Goal: Transaction & Acquisition: Purchase product/service

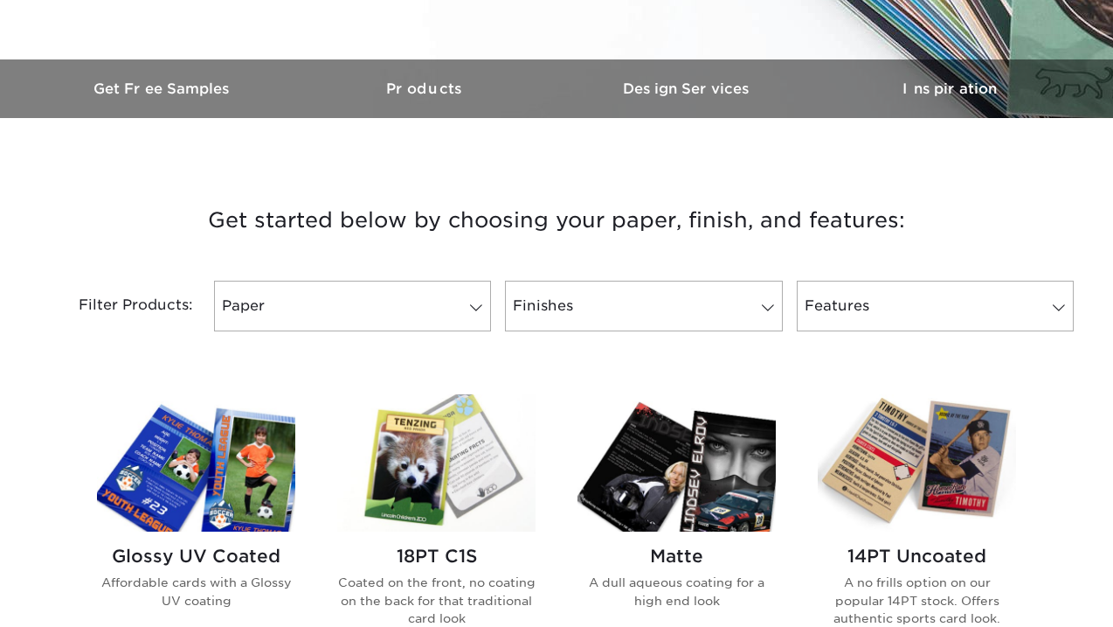
scroll to position [490, 0]
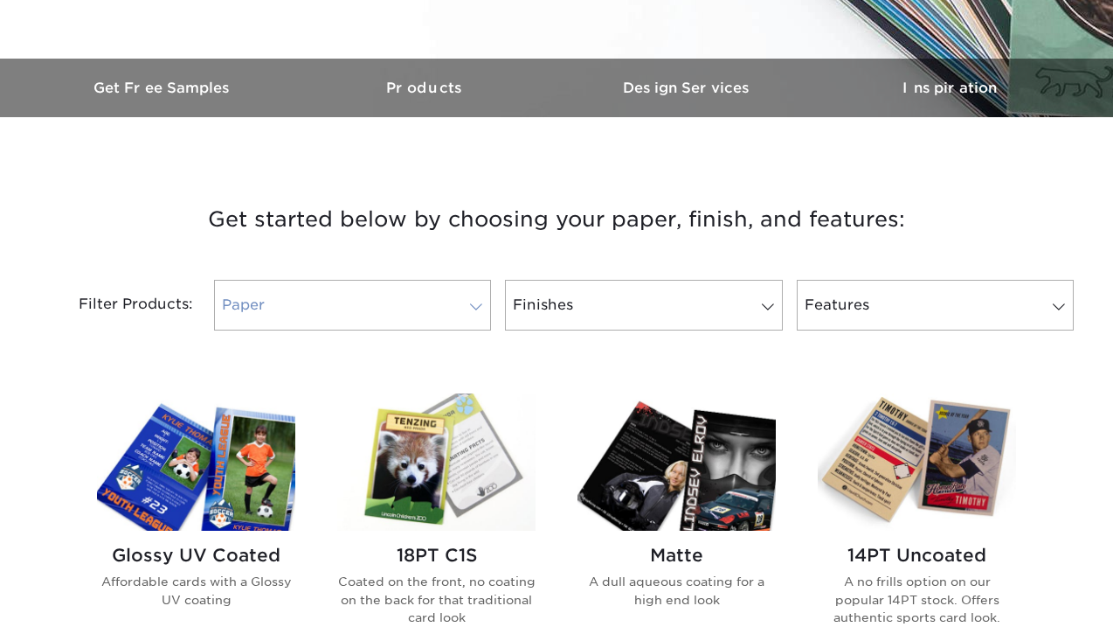
click at [411, 293] on link "Paper" at bounding box center [352, 305] width 277 height 51
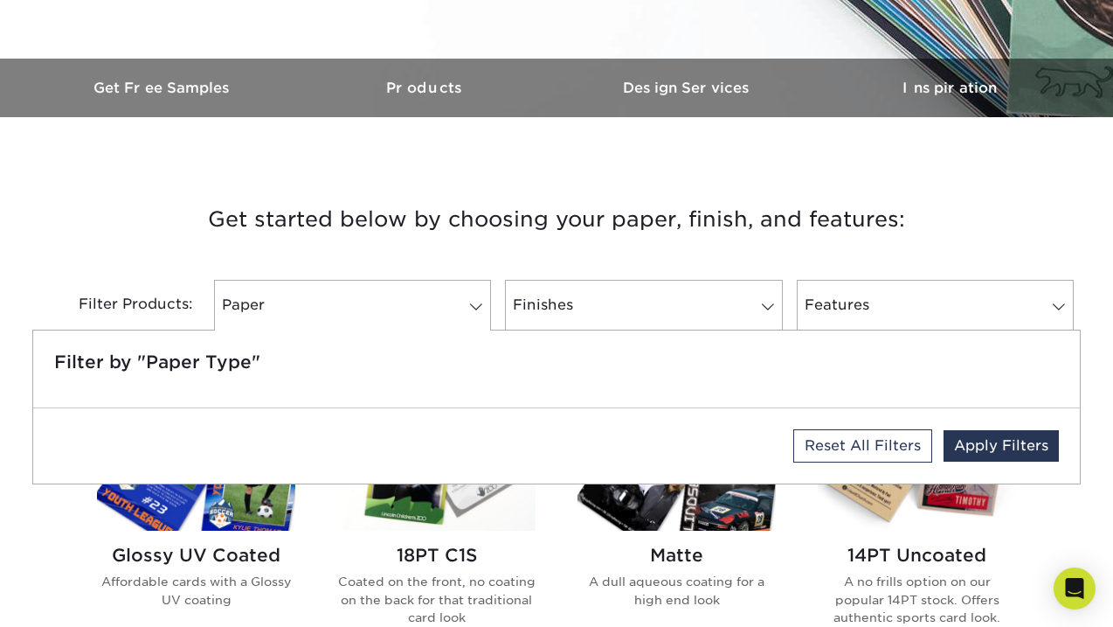
click at [557, 512] on div "Matte A dull aqueous coating for a high end look" at bounding box center [677, 523] width 240 height 260
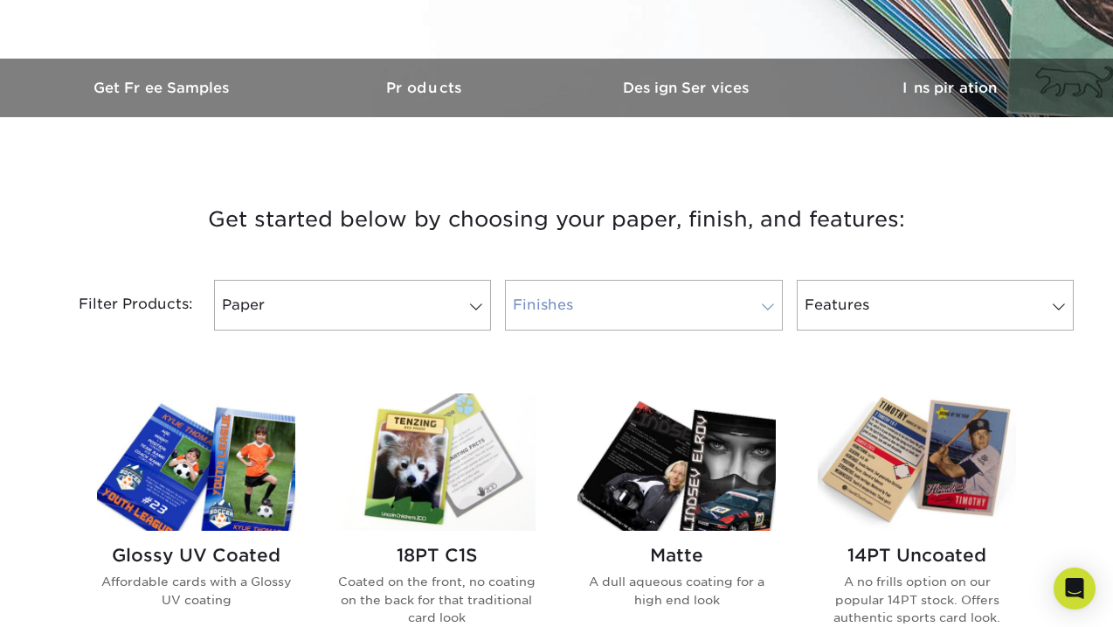
click at [697, 293] on link "Finishes" at bounding box center [643, 305] width 277 height 51
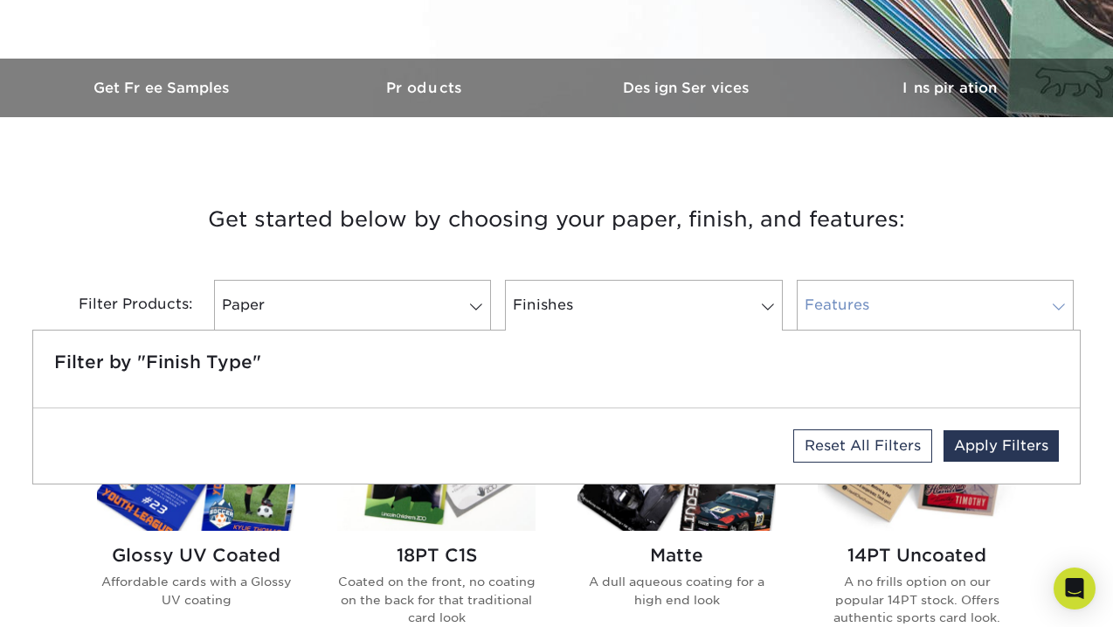
click at [917, 296] on link "Features" at bounding box center [935, 305] width 277 height 51
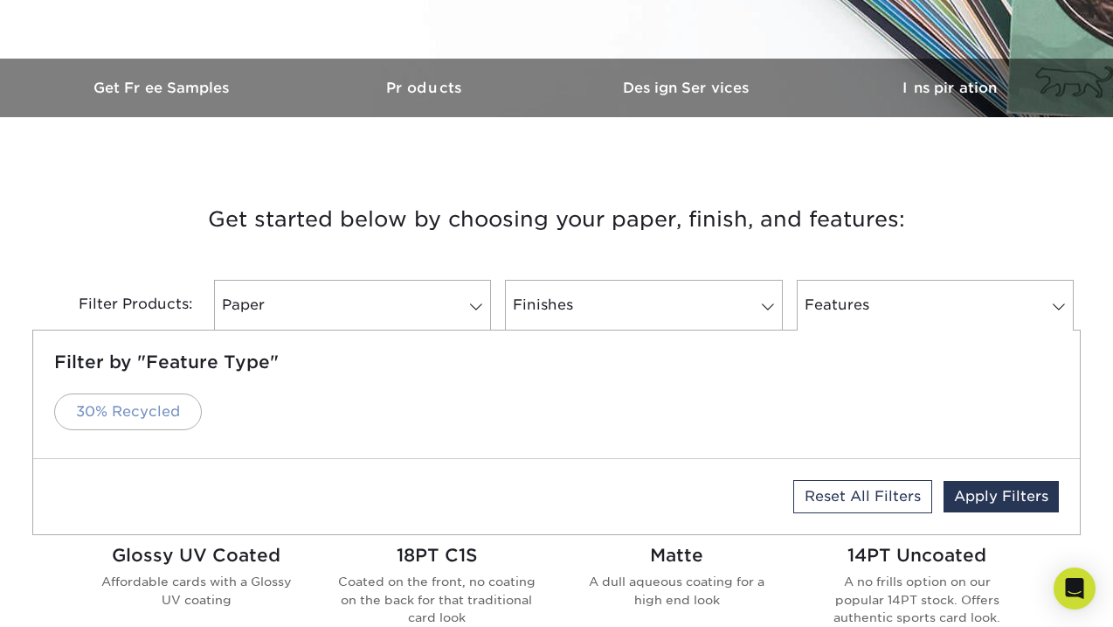
click at [108, 414] on link "30% Recycled" at bounding box center [128, 411] width 148 height 37
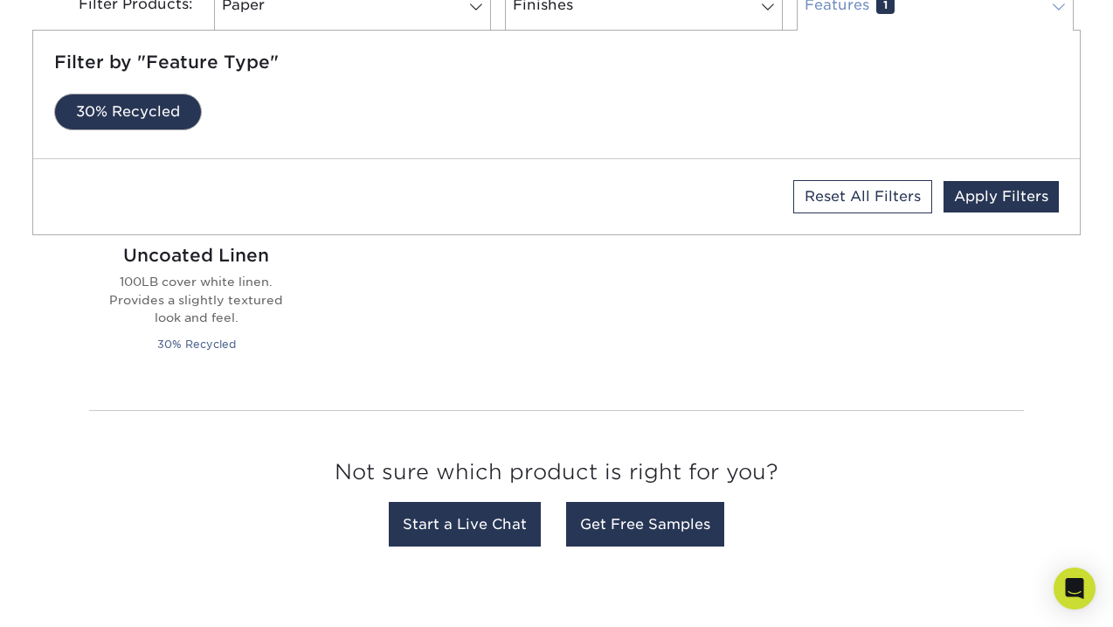
scroll to position [793, 0]
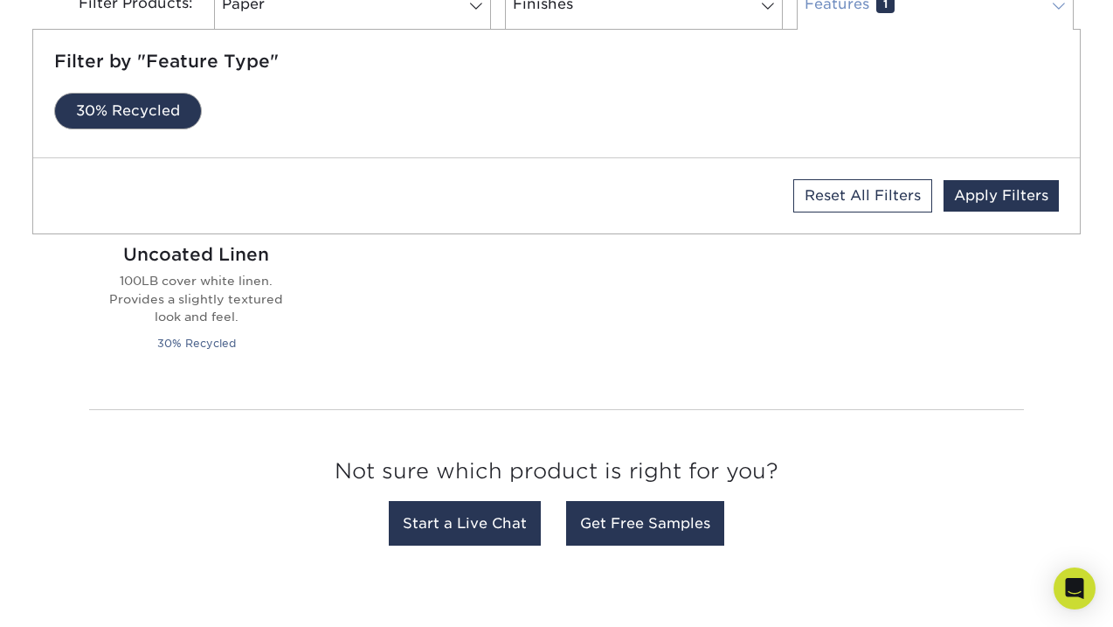
click at [957, 8] on link "Features 1" at bounding box center [935, 4] width 277 height 51
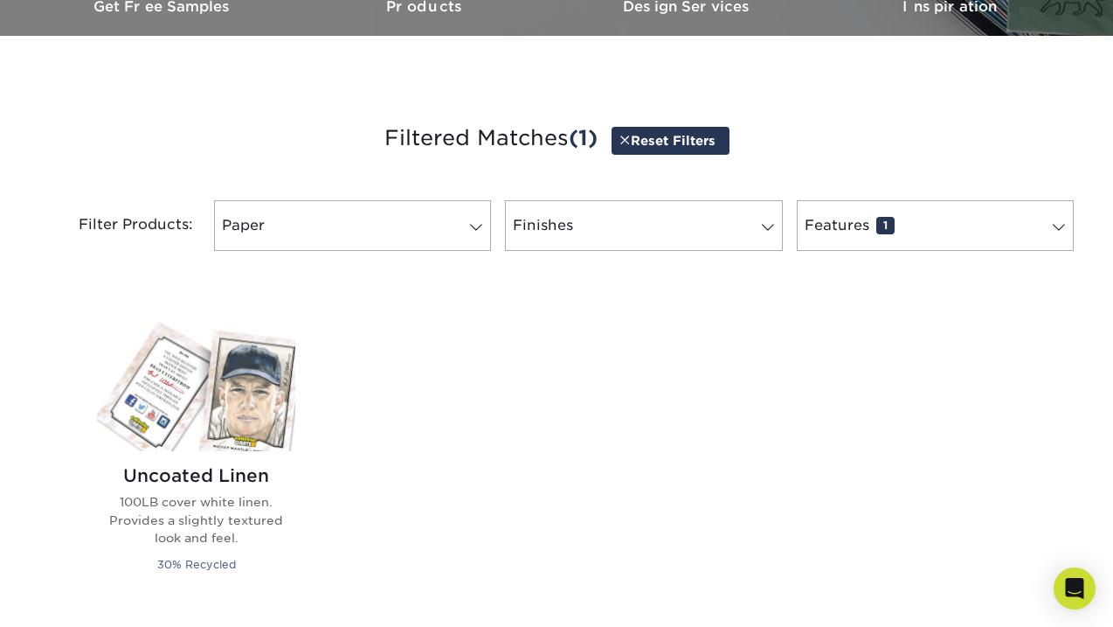
scroll to position [531, 0]
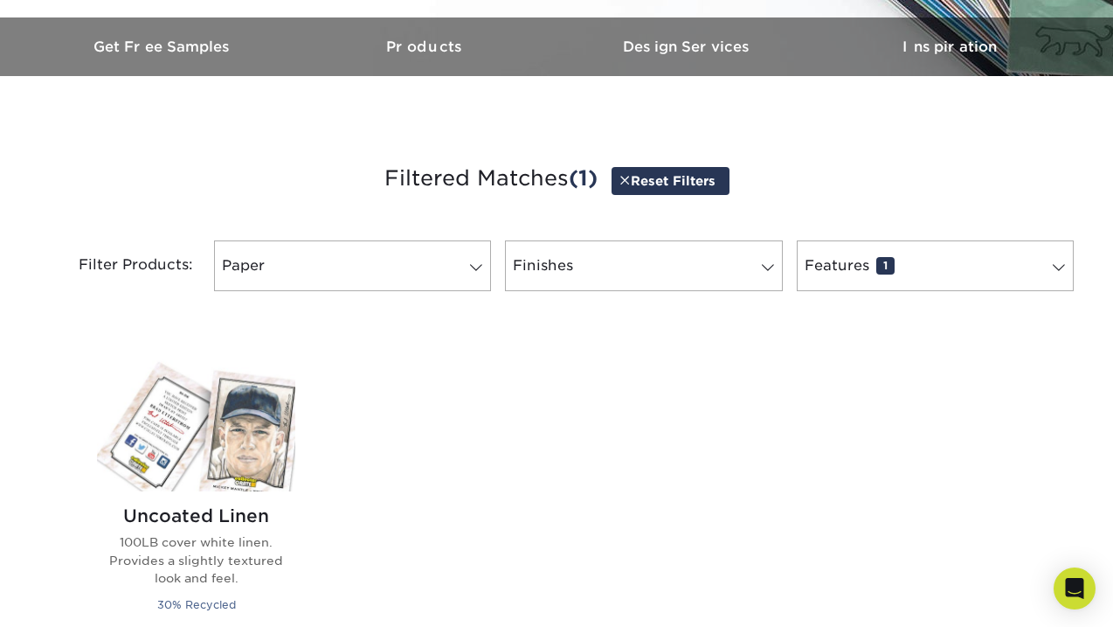
click at [518, 278] on link "Finishes 0" at bounding box center [643, 265] width 277 height 51
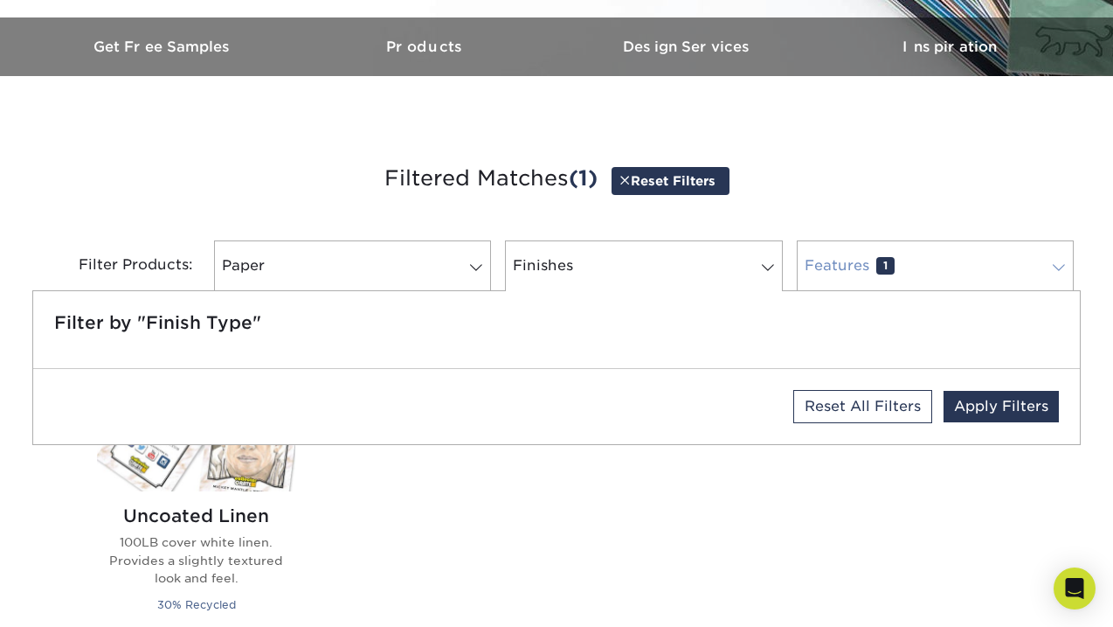
click at [841, 257] on link "Features 1" at bounding box center [935, 265] width 277 height 51
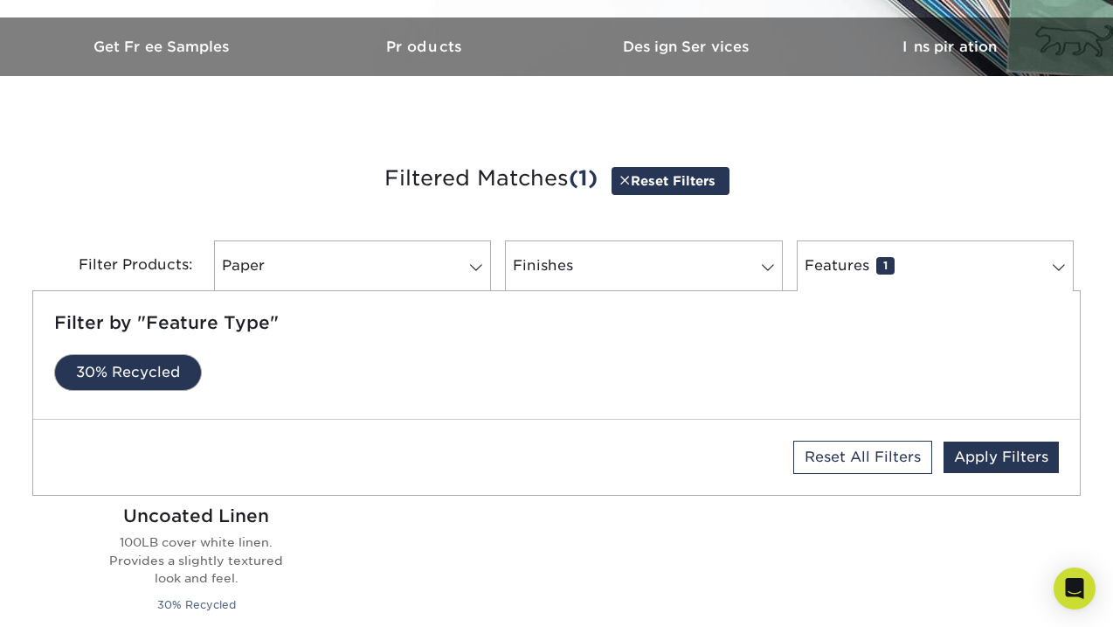
click at [511, 516] on div "Glossy UV Coated Affordable cards with a Glossy UV coating 18PT C1S Coated on t…" at bounding box center [556, 494] width 961 height 323
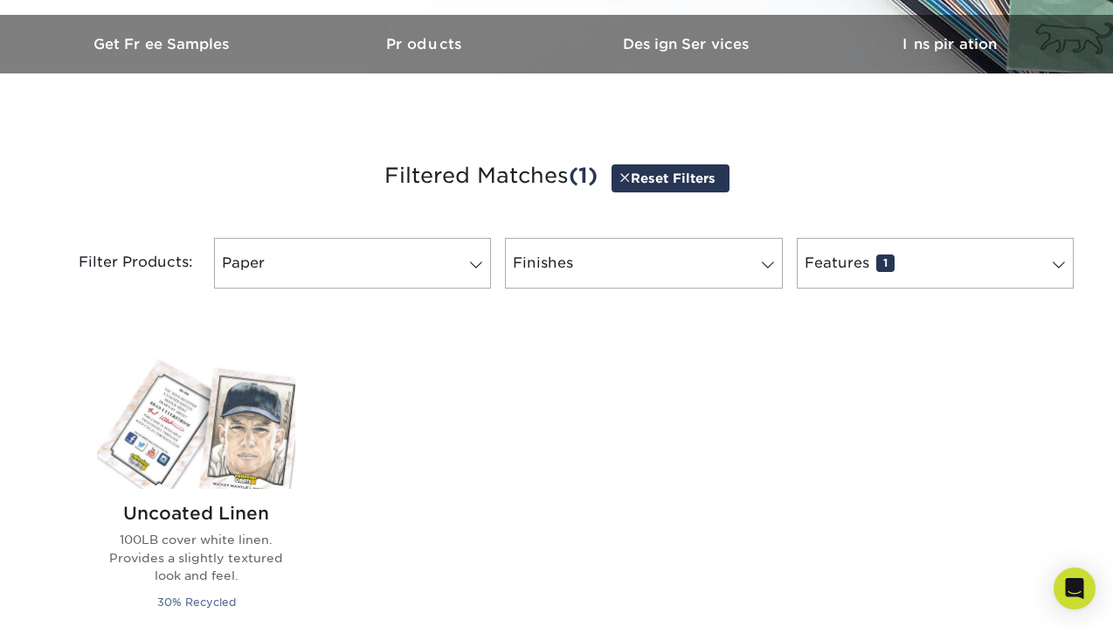
scroll to position [469, 0]
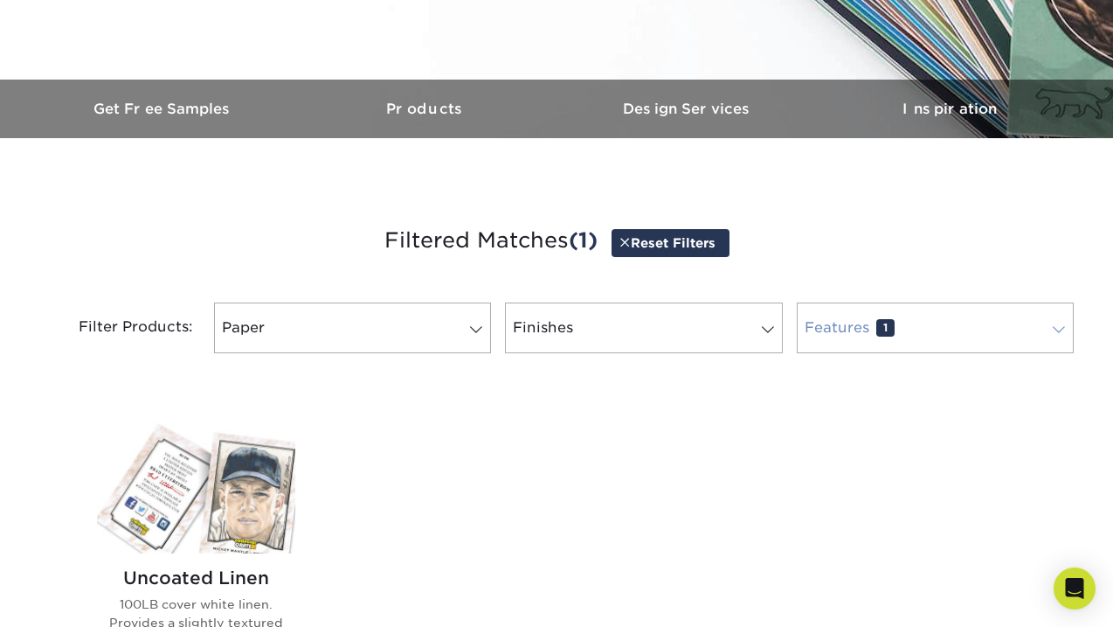
click at [838, 331] on link "Features 1" at bounding box center [935, 327] width 277 height 51
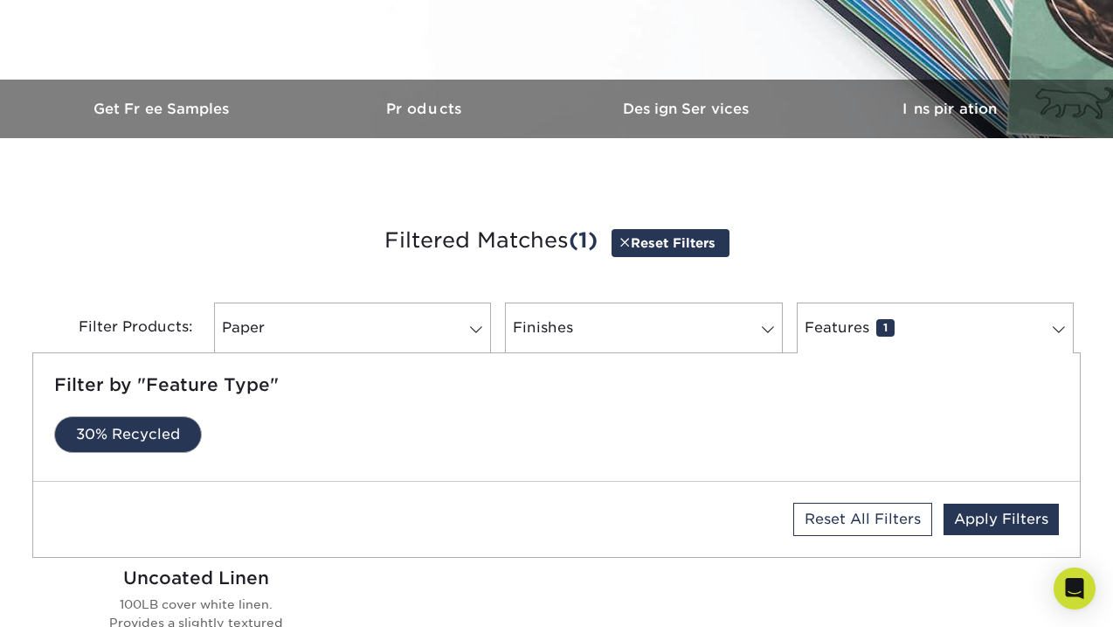
click at [119, 443] on link "30% Recycled" at bounding box center [128, 434] width 148 height 37
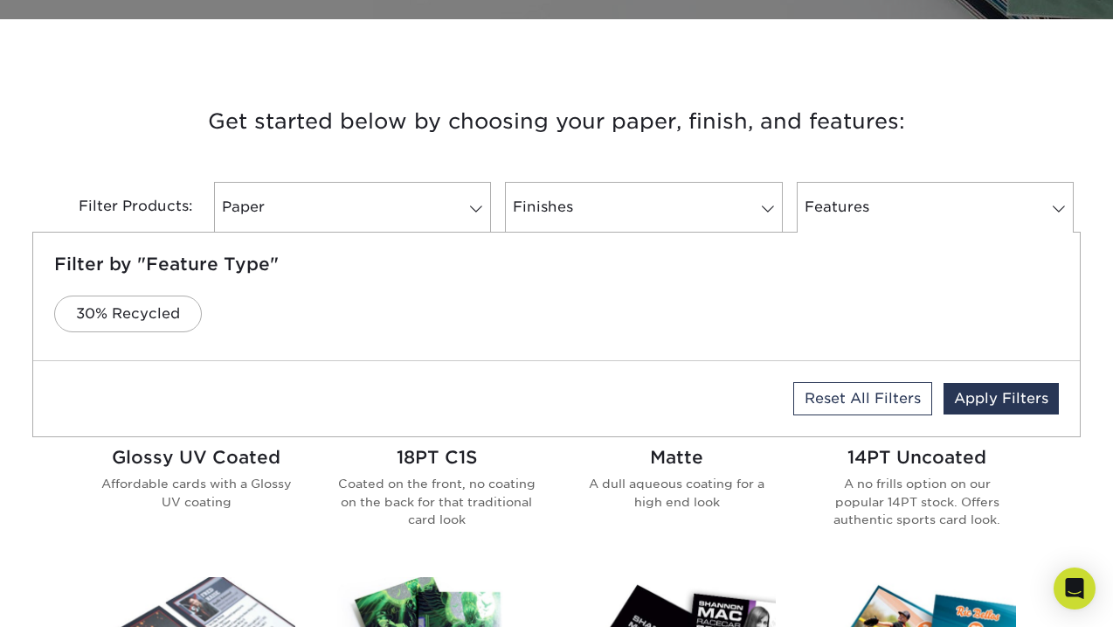
scroll to position [596, 0]
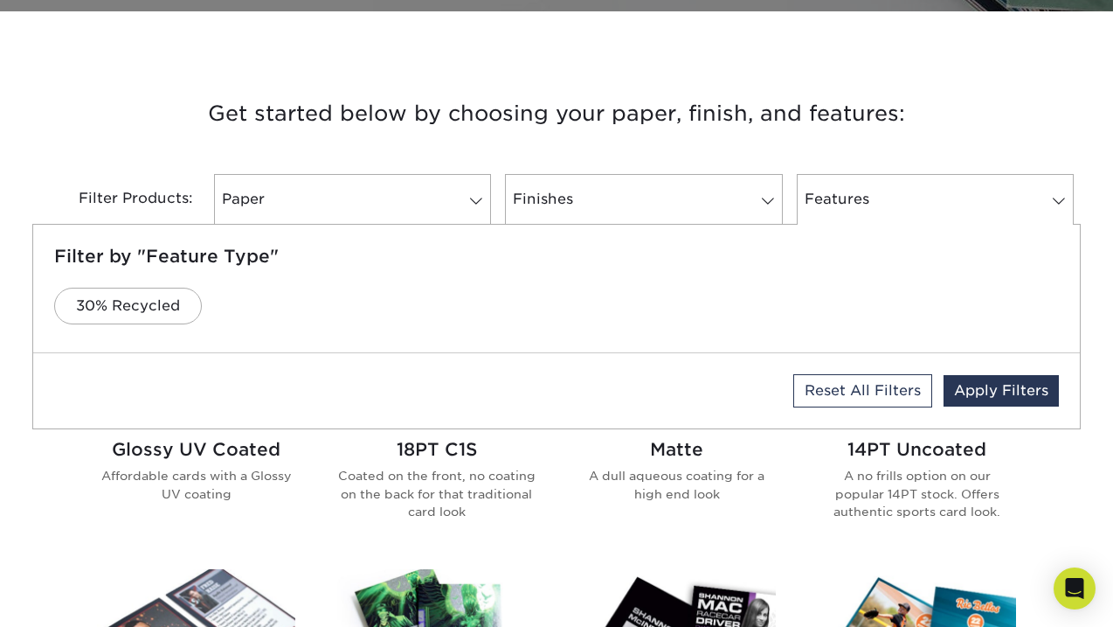
click at [303, 506] on div "Glossy UV Coated Affordable cards with a Glossy UV coating" at bounding box center [196, 418] width 240 height 260
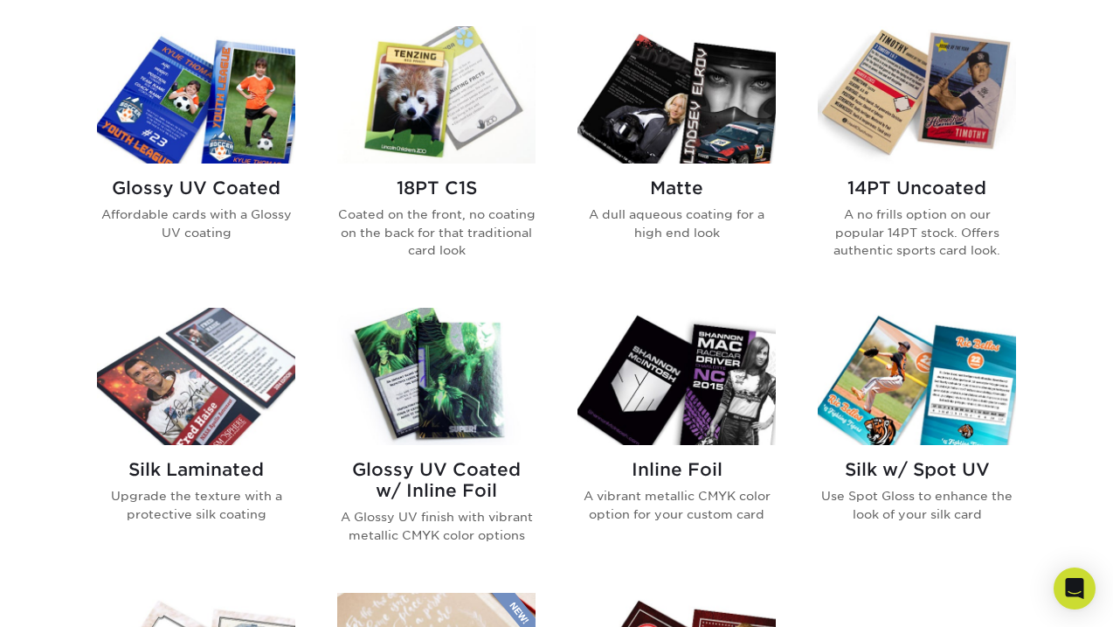
scroll to position [856, 0]
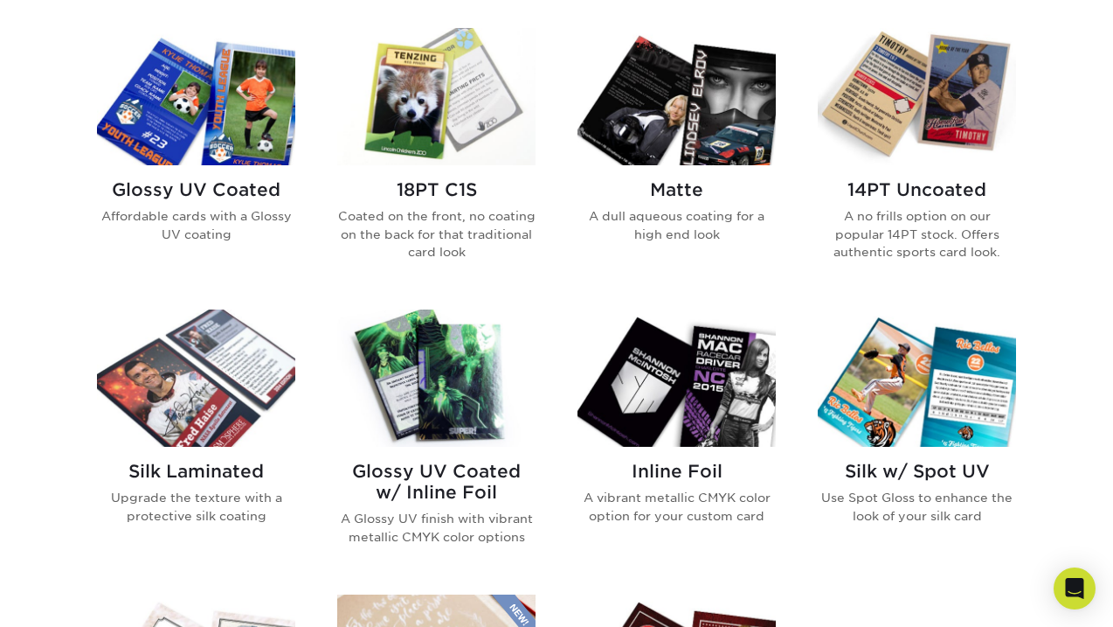
click at [879, 376] on img at bounding box center [917, 377] width 198 height 137
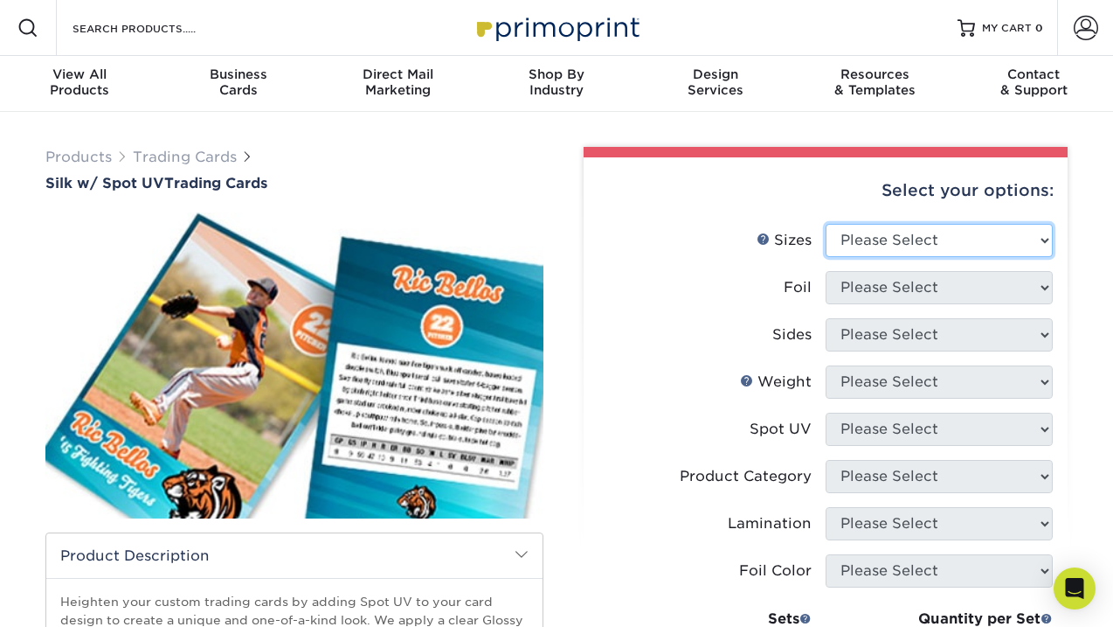
click at [916, 239] on select "Please Select 2.5" x 3.5"" at bounding box center [939, 240] width 227 height 33
select select "2.50x3.50"
click at [826, 224] on select "Please Select 2.5" x 3.5"" at bounding box center [939, 240] width 227 height 33
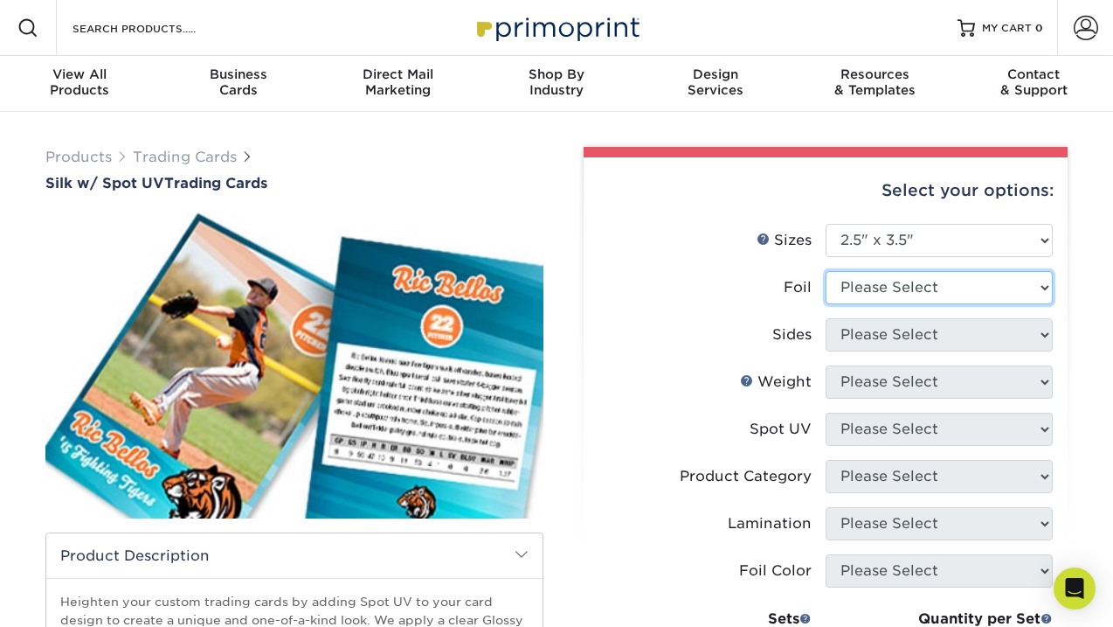
click at [928, 285] on select "Please Select No Yes" at bounding box center [939, 287] width 227 height 33
select select "1"
click at [826, 271] on select "Please Select No Yes" at bounding box center [939, 287] width 227 height 33
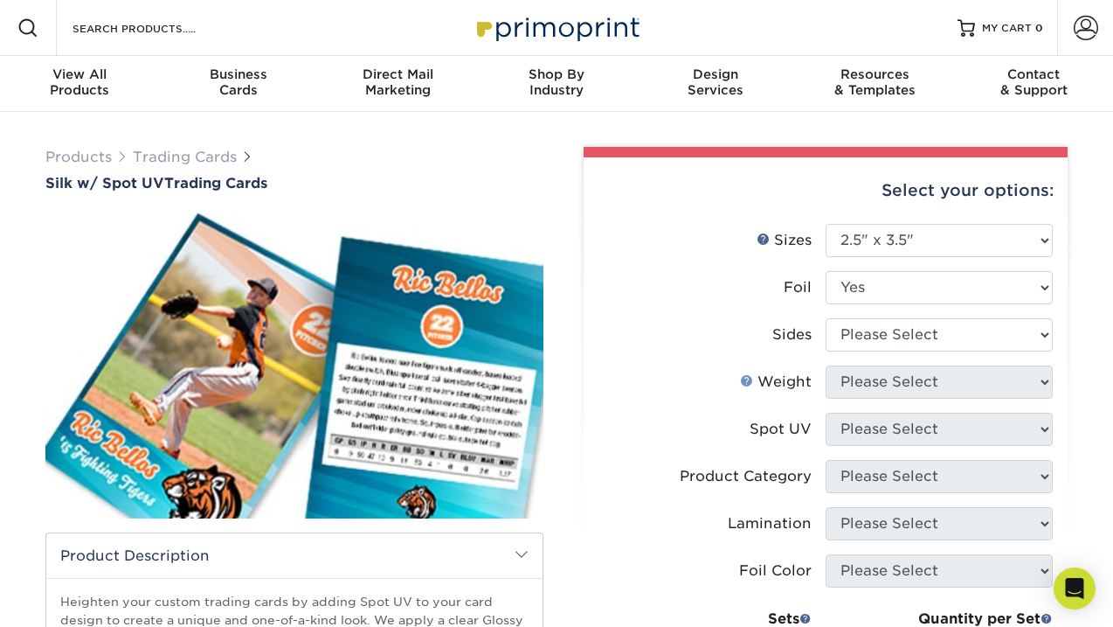
click at [749, 382] on link "Weight Help" at bounding box center [747, 380] width 14 height 14
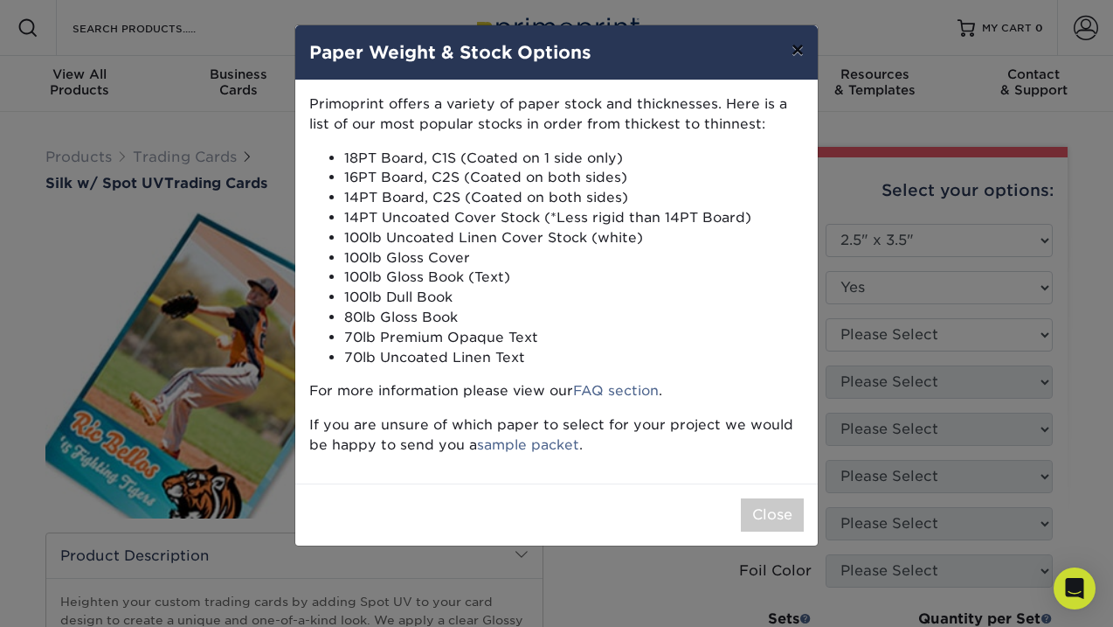
click at [802, 45] on button "×" at bounding box center [798, 49] width 40 height 49
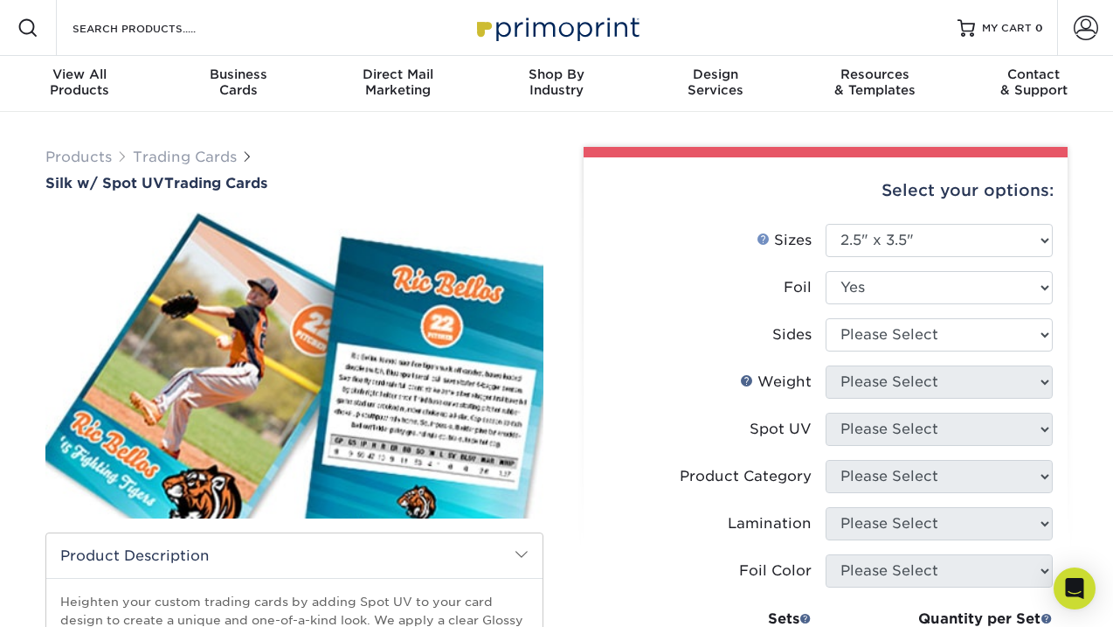
click at [757, 237] on link "Sizes Help" at bounding box center [764, 239] width 14 height 14
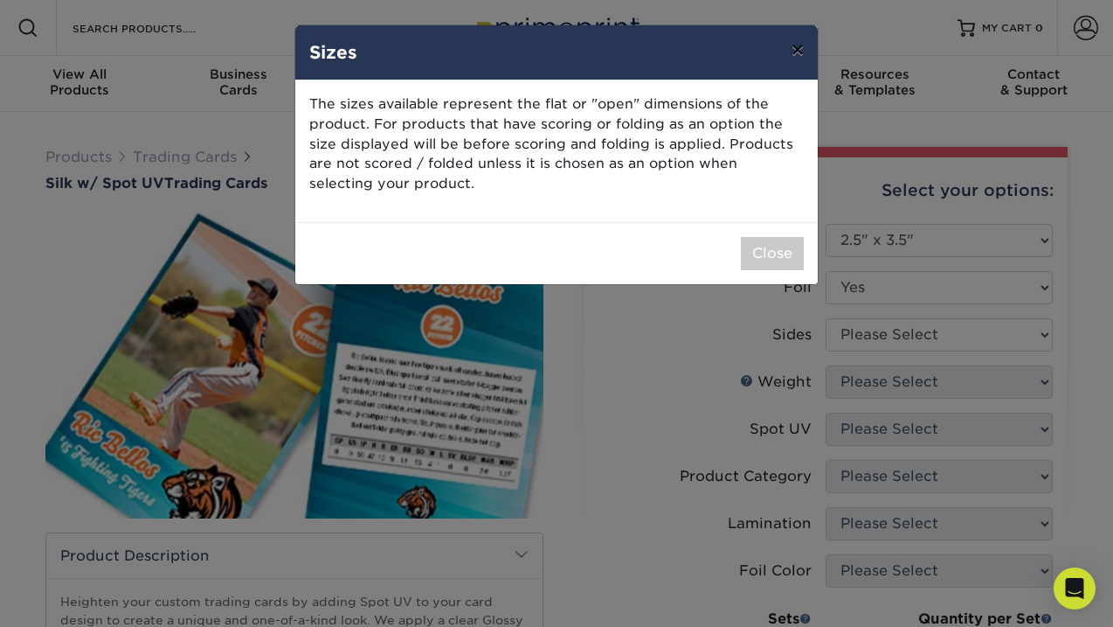
click at [801, 48] on button "×" at bounding box center [798, 49] width 40 height 49
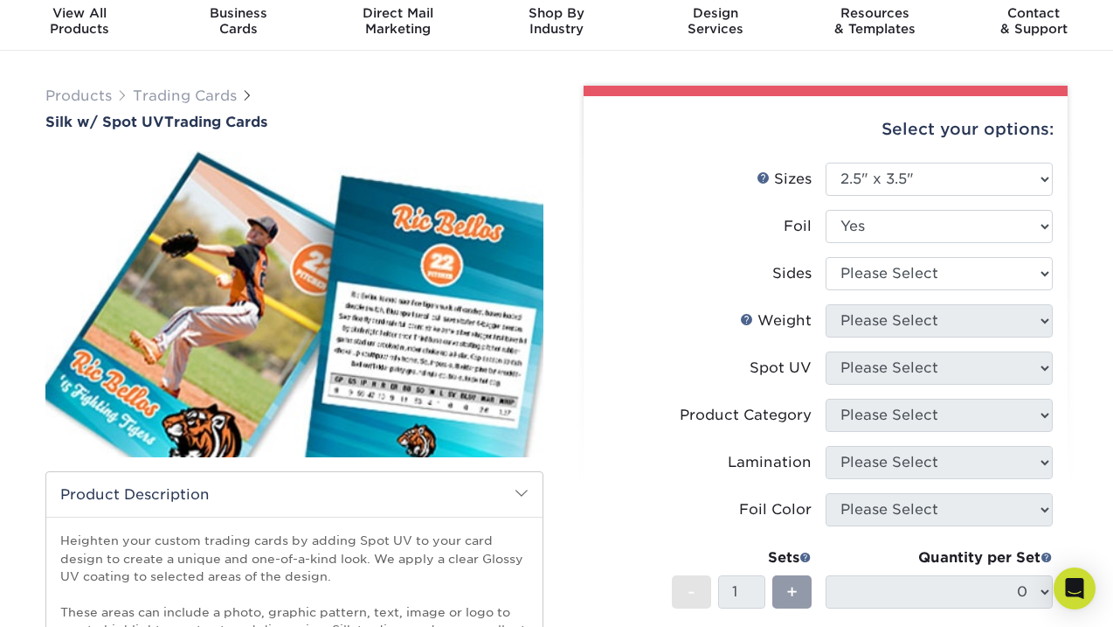
scroll to position [62, 0]
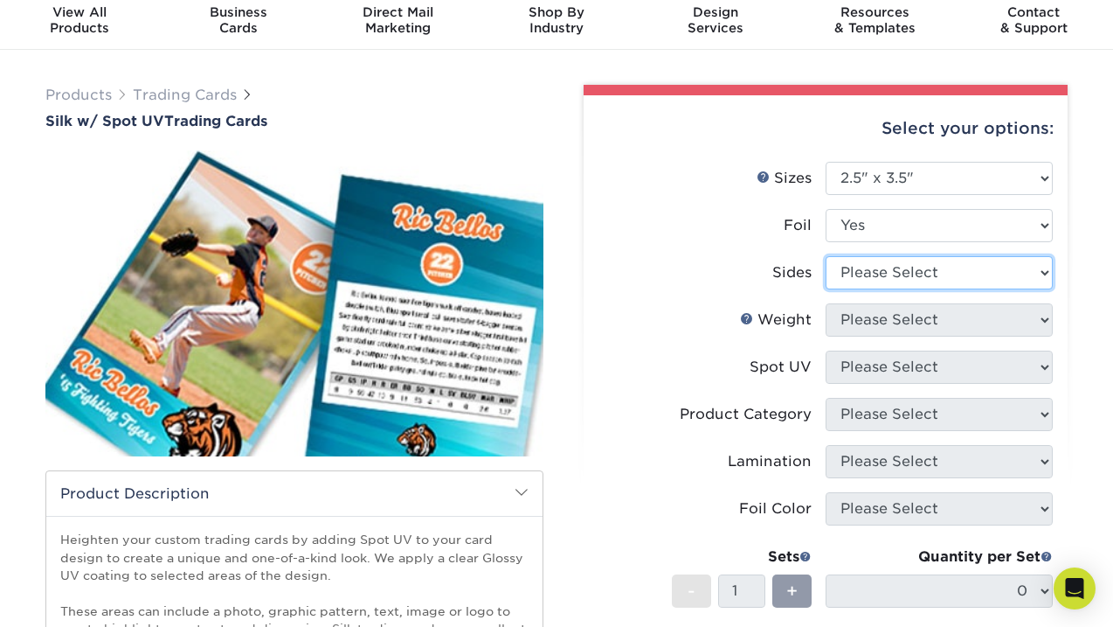
click at [974, 265] on select "Please Select Print Both Sides - Foil Both Sides Print Both Sides - Foil Front …" at bounding box center [939, 272] width 227 height 33
select select "e9e9dfb3-fba1-4d60-972c-fd9ca5904d33"
click at [826, 256] on select "Please Select Print Both Sides - Foil Both Sides Print Both Sides - Foil Front …" at bounding box center [939, 272] width 227 height 33
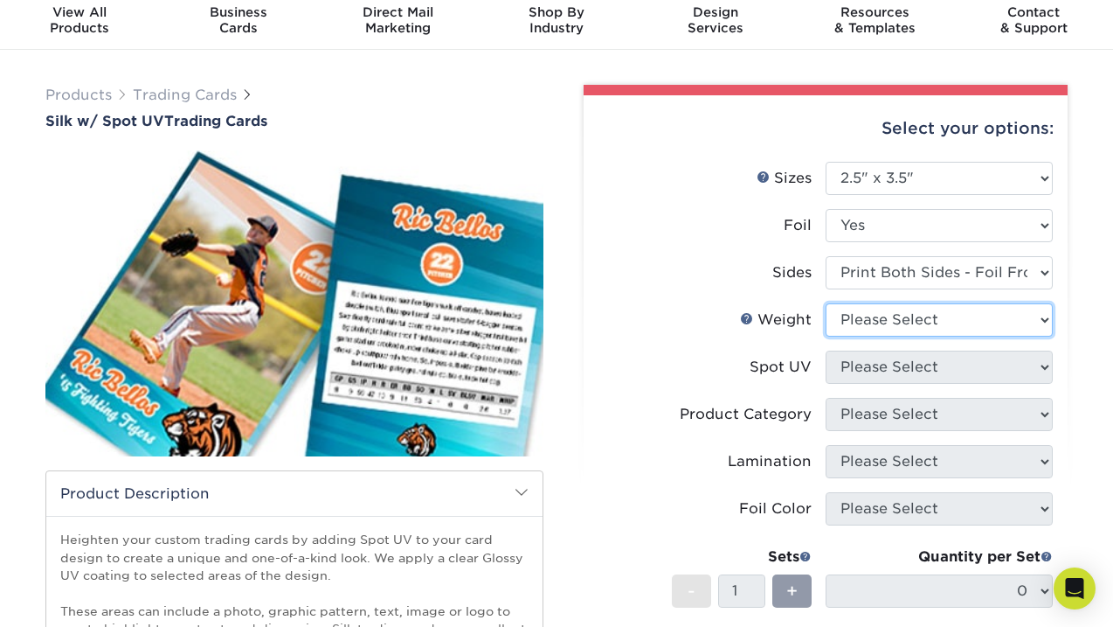
click at [918, 321] on select "Please Select 16PT" at bounding box center [939, 319] width 227 height 33
select select "16PT"
click at [826, 303] on select "Please Select 16PT" at bounding box center [939, 319] width 227 height 33
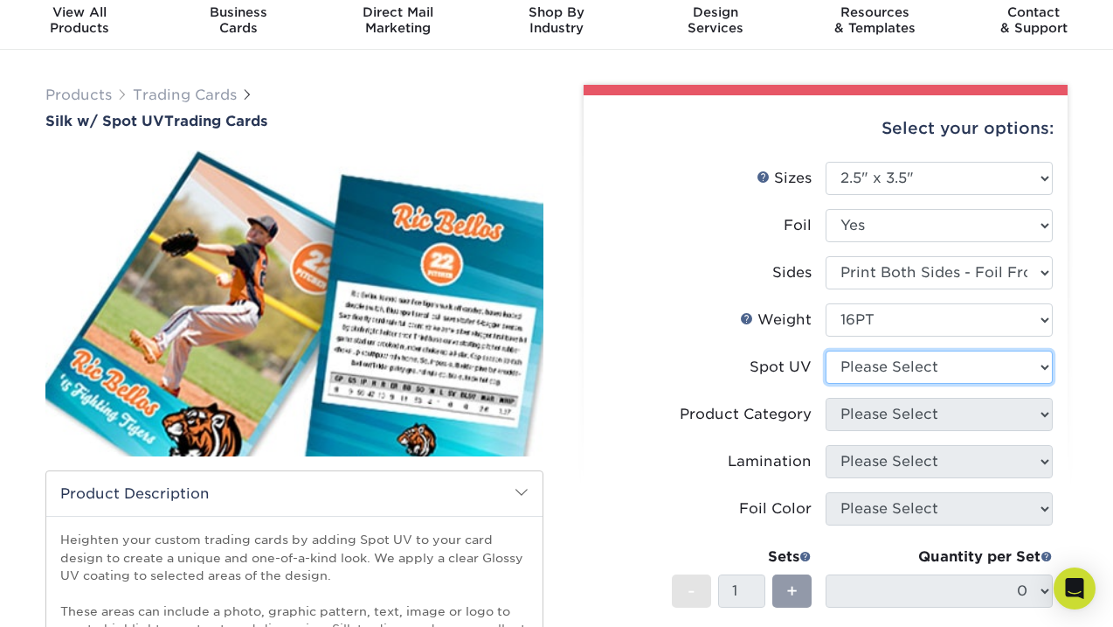
click at [927, 368] on select "Please Select Front and Back (Both Sides) Front Only Back Only" at bounding box center [939, 366] width 227 height 33
select select "0"
click at [826, 350] on select "Please Select Front and Back (Both Sides) Front Only Back Only" at bounding box center [939, 366] width 227 height 33
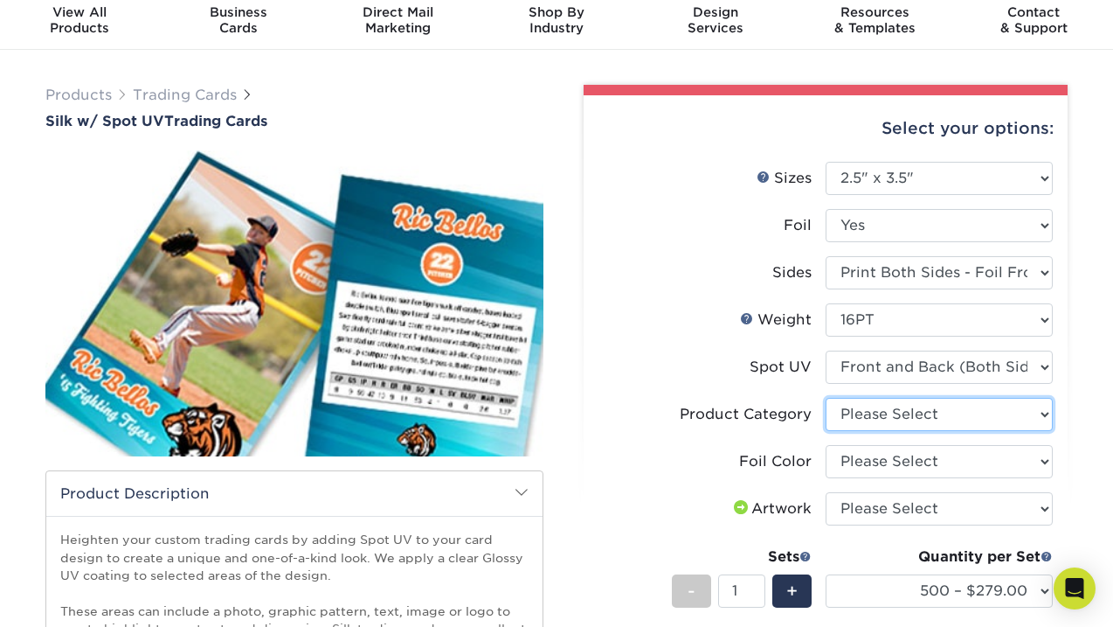
click at [891, 424] on select "Please Select Trading Cards" at bounding box center [939, 414] width 227 height 33
select select "c2f9bce9-36c2-409d-b101-c29d9d031e18"
click at [826, 398] on select "Please Select Trading Cards" at bounding box center [939, 414] width 227 height 33
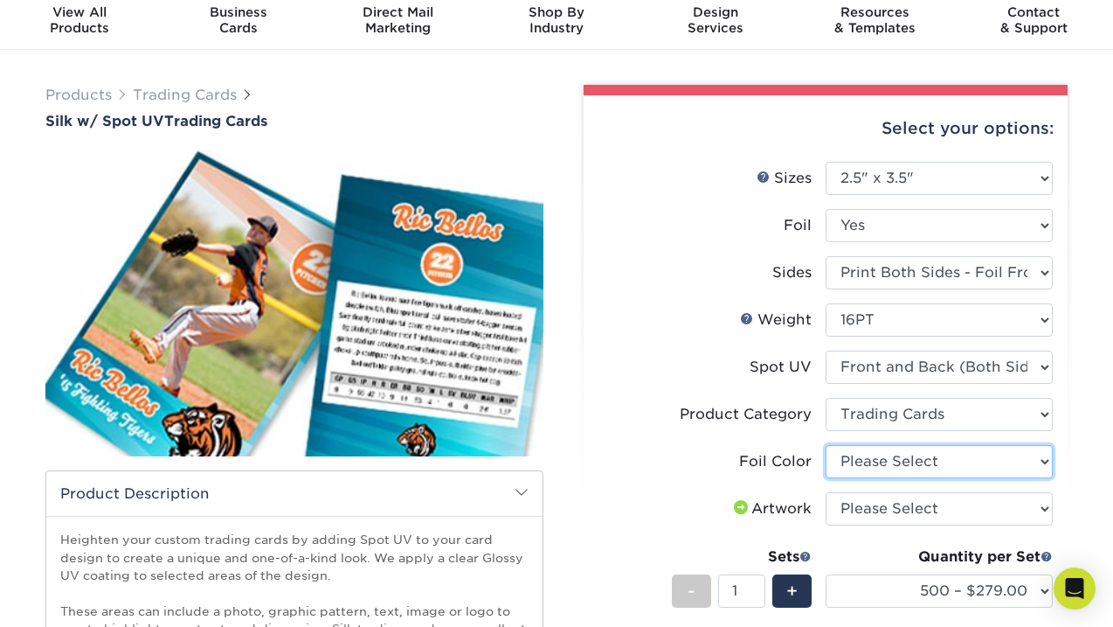
click at [903, 466] on select "Please Select Silver Foil Black Foil Blue Foil Copper Foil Gold Foil Red Foil R…" at bounding box center [939, 461] width 227 height 33
select select "acffa4a5-22f9-4585-ba3f-0adaa54b8c85"
click at [826, 445] on select "Please Select Silver Foil Black Foil Blue Foil Copper Foil Gold Foil Red Foil R…" at bounding box center [939, 461] width 227 height 33
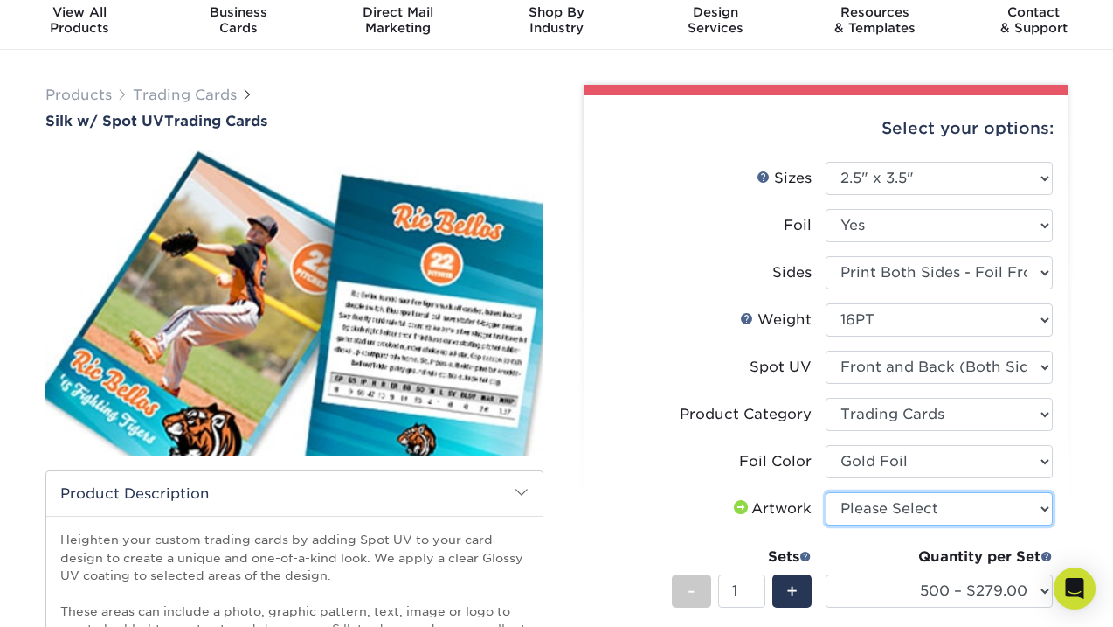
click at [889, 510] on select "Please Select I will upload files I need a design - $100" at bounding box center [939, 508] width 227 height 33
select select "upload"
click at [826, 492] on select "Please Select I will upload files I need a design - $100" at bounding box center [939, 508] width 227 height 33
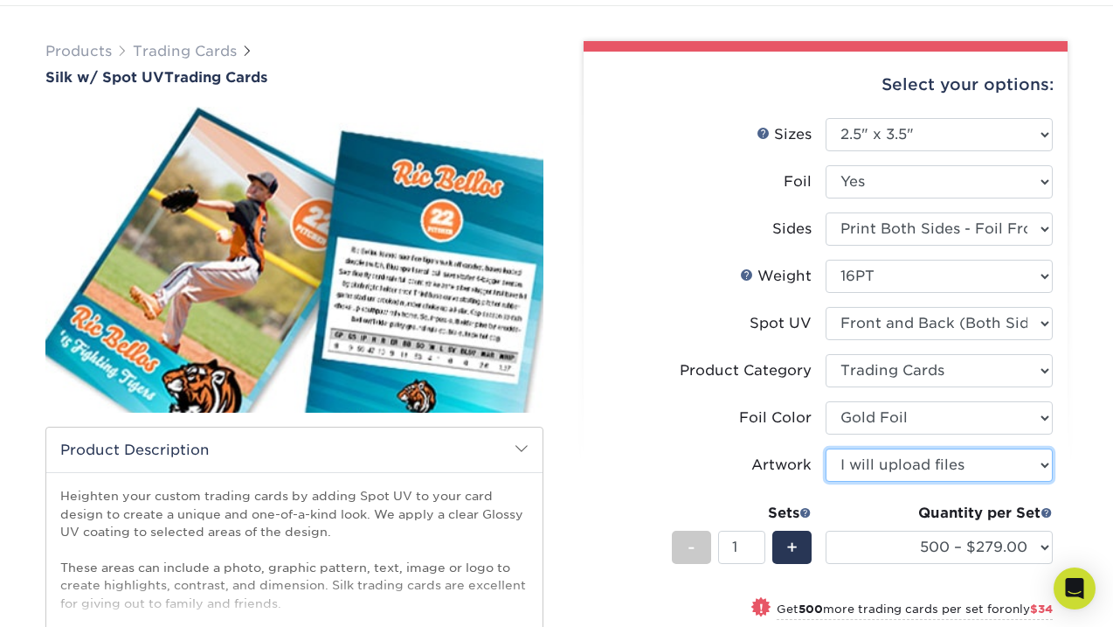
scroll to position [103, 0]
